Goal: Check status: Check status

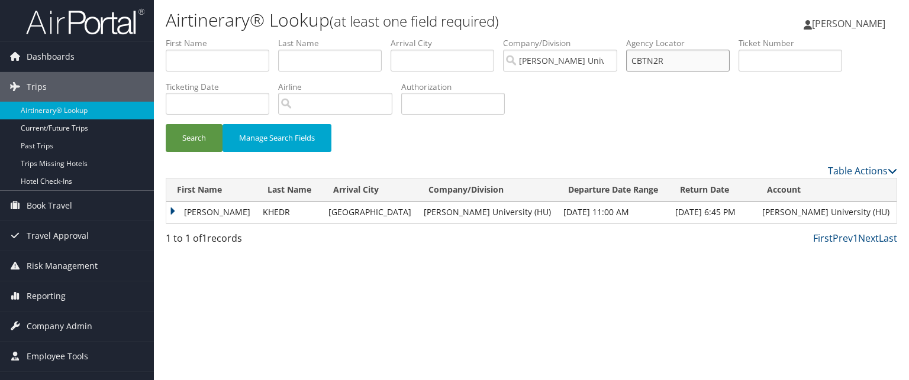
click at [688, 62] on input "CBTN2R" at bounding box center [678, 61] width 104 height 22
paste input "CH7PRN"
type input "CH7PRN"
click at [166, 124] on button "Search" at bounding box center [194, 138] width 57 height 28
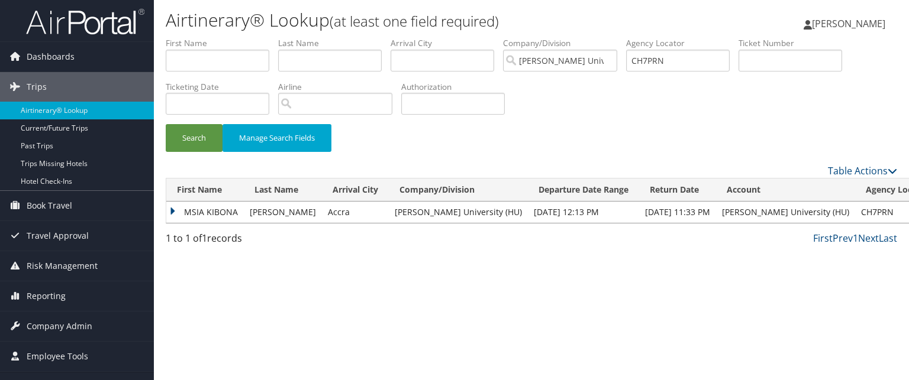
click at [204, 212] on td "MSIA KIBONA" at bounding box center [205, 212] width 78 height 21
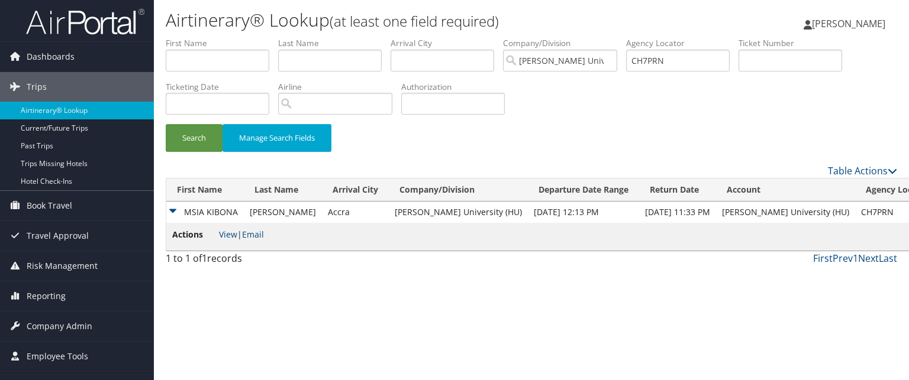
click at [238, 237] on span "View | Email" at bounding box center [241, 234] width 45 height 11
click at [230, 236] on link "View" at bounding box center [228, 234] width 18 height 11
click at [663, 62] on input "CH7PRN" at bounding box center [678, 61] width 104 height 22
paste input "CFPZBW"
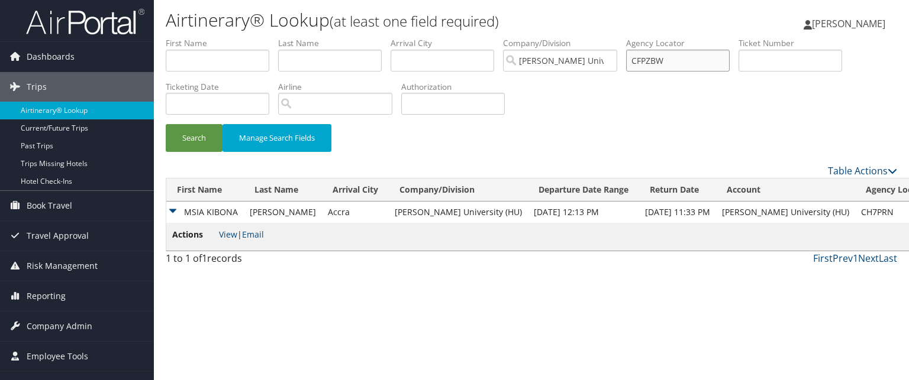
type input "CFPZBW"
click at [166, 124] on button "Search" at bounding box center [194, 138] width 57 height 28
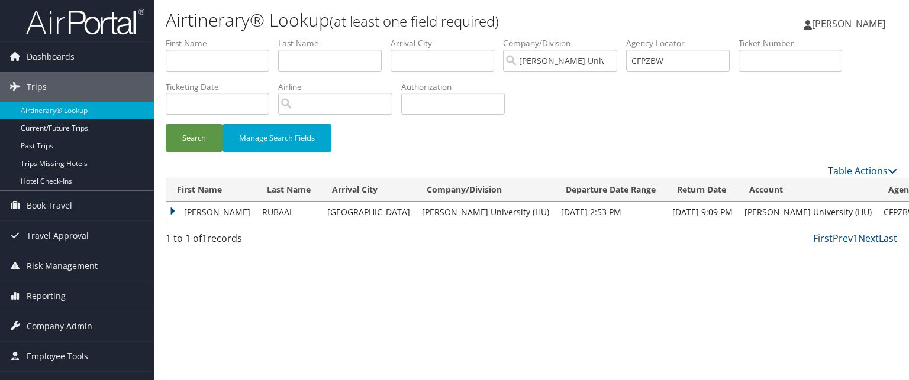
click at [252, 210] on td "AHMED" at bounding box center [211, 212] width 90 height 21
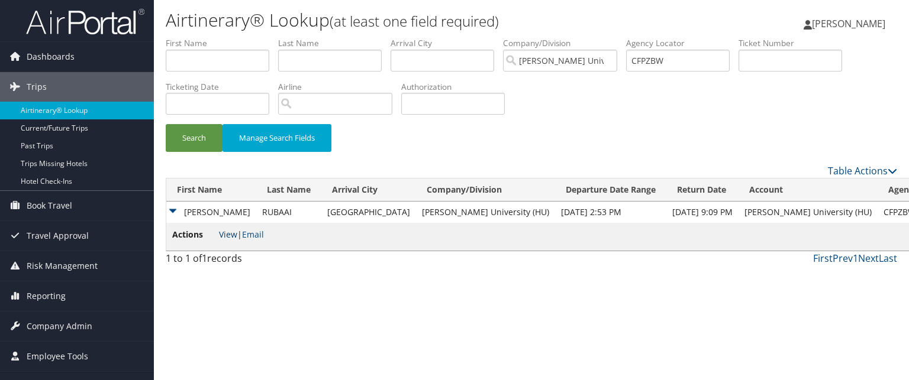
click at [233, 230] on link "View" at bounding box center [228, 234] width 18 height 11
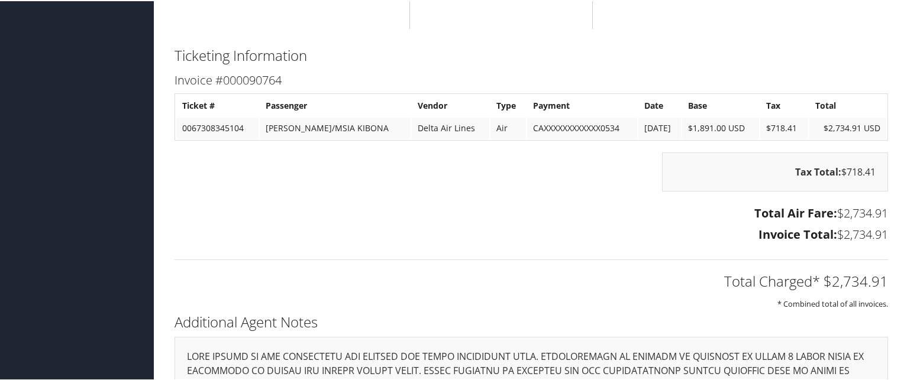
scroll to position [7449, 0]
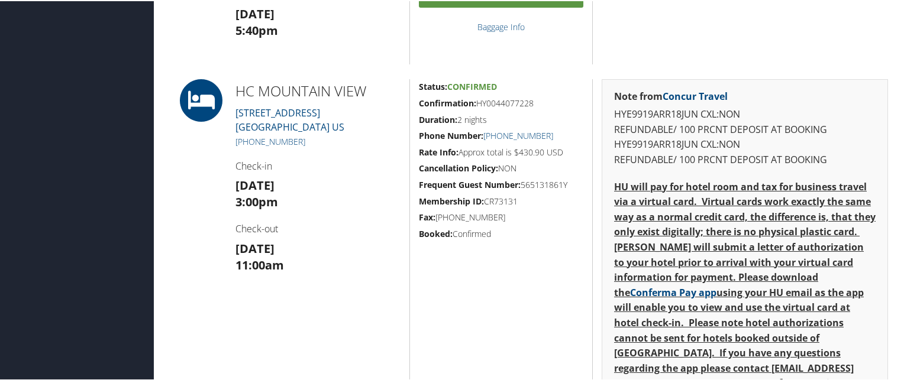
scroll to position [626, 0]
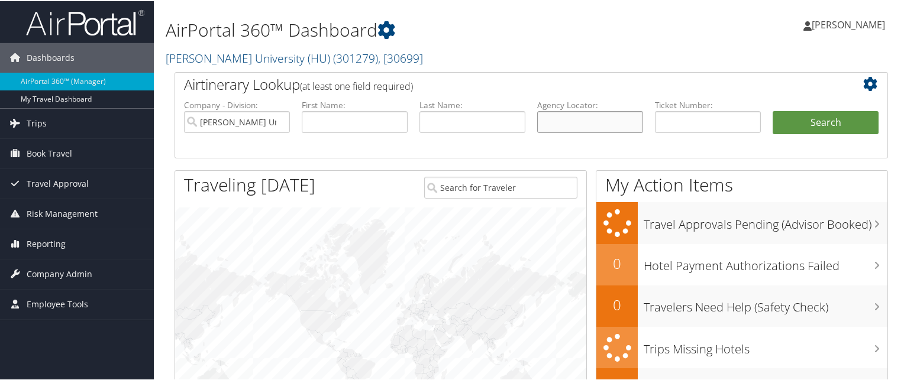
click at [574, 115] on input "text" at bounding box center [590, 121] width 106 height 22
paste input "CMM94J"
type input "CMM94J"
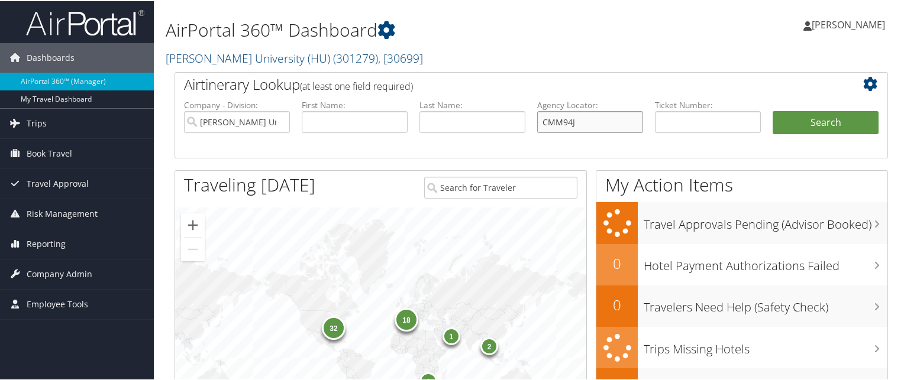
click at [773, 110] on button "Search" at bounding box center [826, 122] width 106 height 24
